Goal: Navigation & Orientation: Find specific page/section

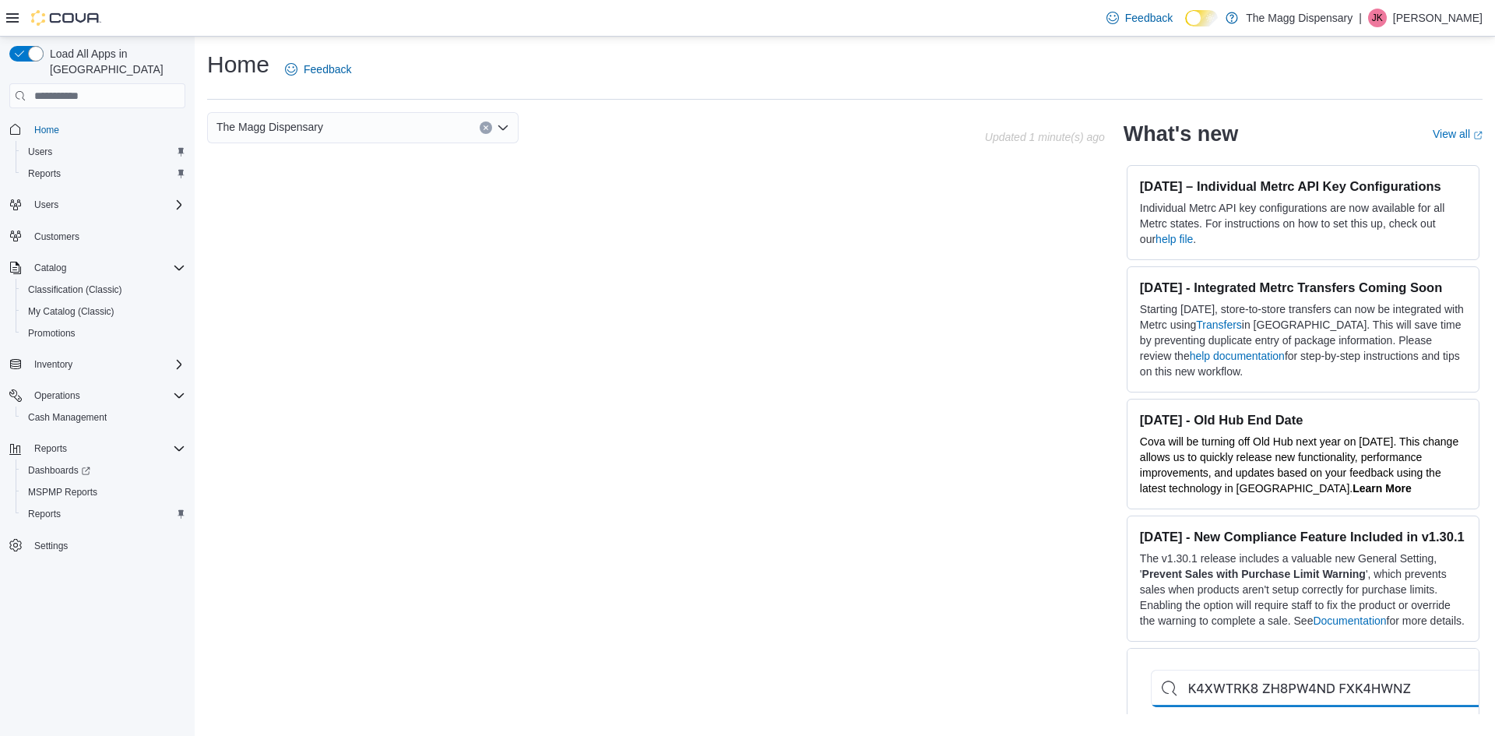
click at [1439, 16] on p "[PERSON_NAME]" at bounding box center [1438, 18] width 90 height 19
click at [1394, 150] on span "Sign Out" at bounding box center [1382, 153] width 42 height 16
